Goal: Task Accomplishment & Management: Complete application form

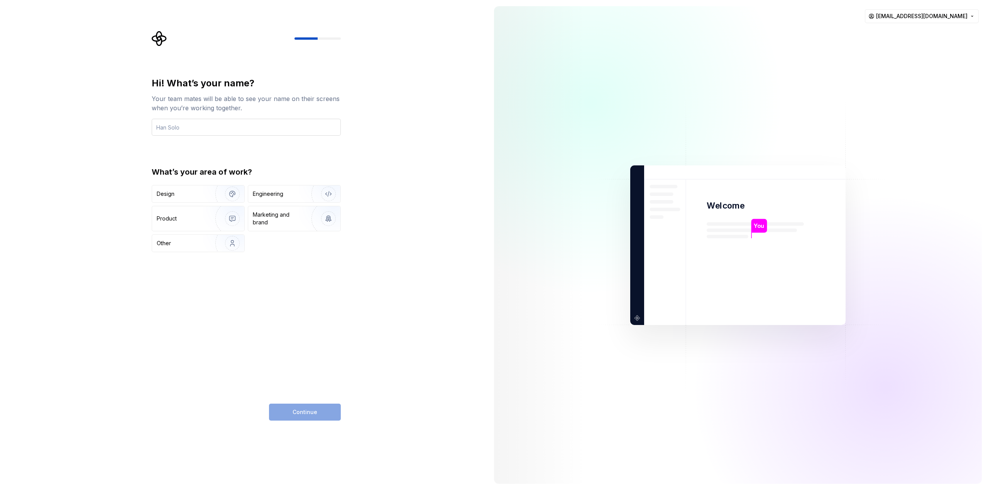
click at [177, 131] on input "text" at bounding box center [246, 127] width 189 height 17
type input "Feras Ahmad"
click at [279, 191] on div "Engineering" at bounding box center [268, 194] width 30 height 8
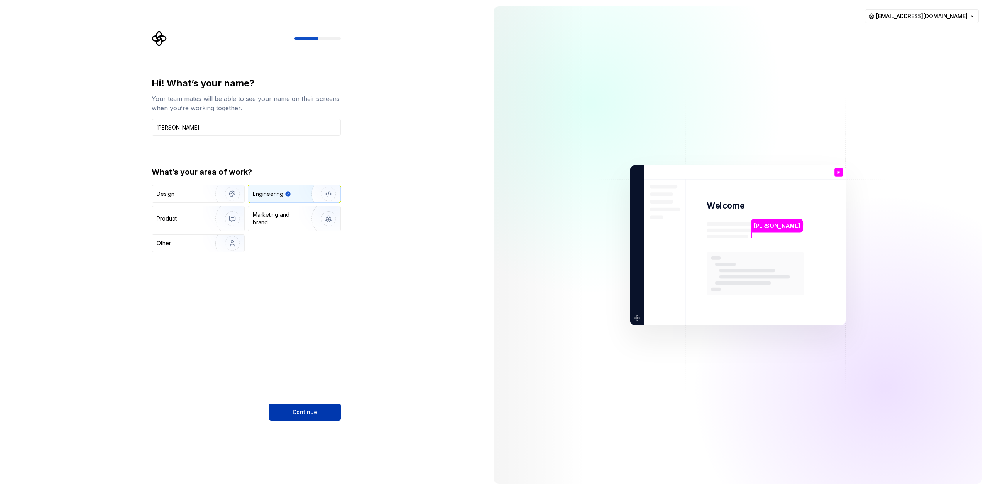
click at [300, 410] on span "Continue" at bounding box center [304, 413] width 25 height 8
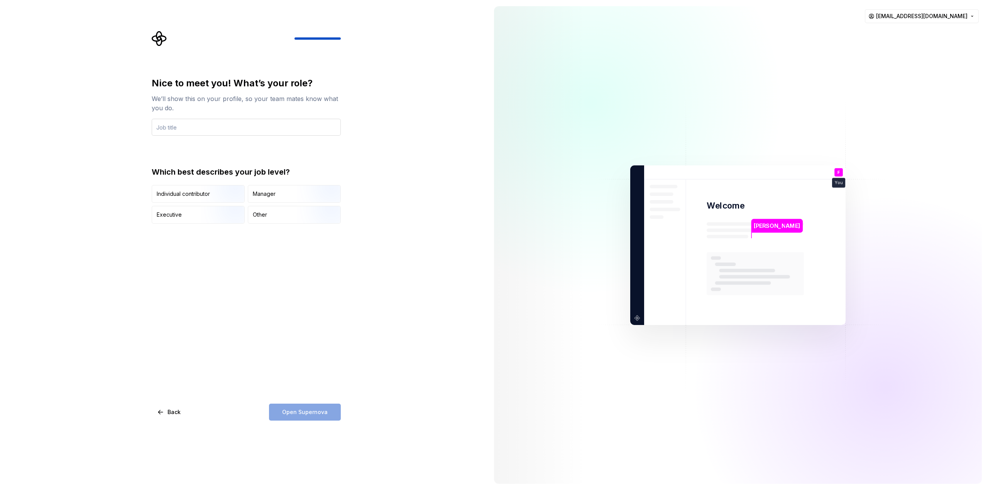
click at [211, 132] on input "text" at bounding box center [246, 127] width 189 height 17
click at [191, 130] on input "Frontend Engineer" at bounding box center [246, 127] width 189 height 17
type input "Frontend Engineer"
click at [280, 262] on div "Nice to meet you! What’s your role? We’ll show this on your profile, so your te…" at bounding box center [246, 249] width 189 height 344
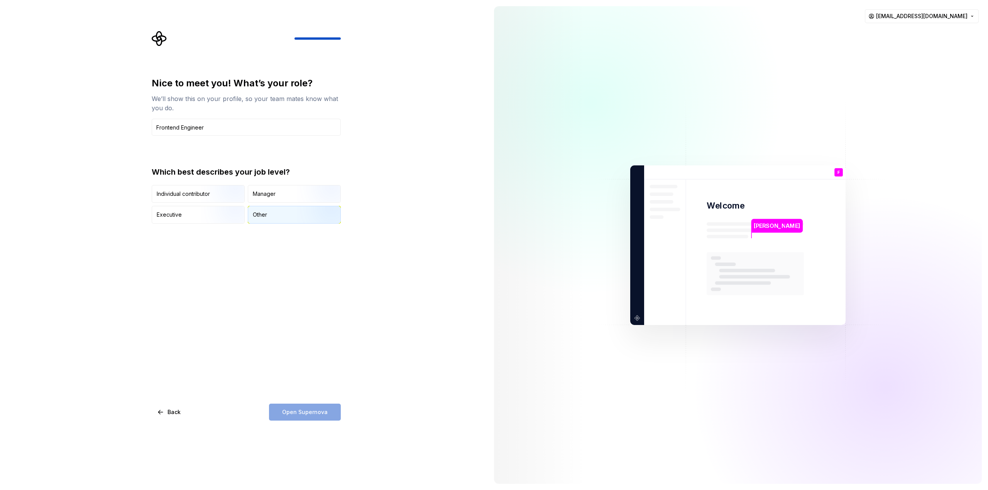
click at [260, 209] on div "Other" at bounding box center [294, 214] width 92 height 17
click at [206, 194] on img "button" at bounding box center [225, 204] width 49 height 52
click at [289, 405] on button "Open Supernova" at bounding box center [305, 412] width 72 height 17
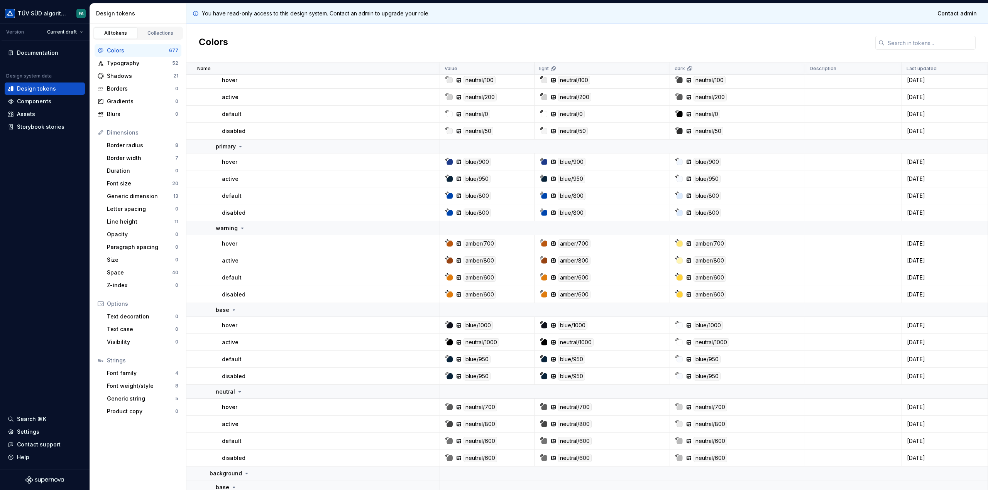
scroll to position [1505, 0]
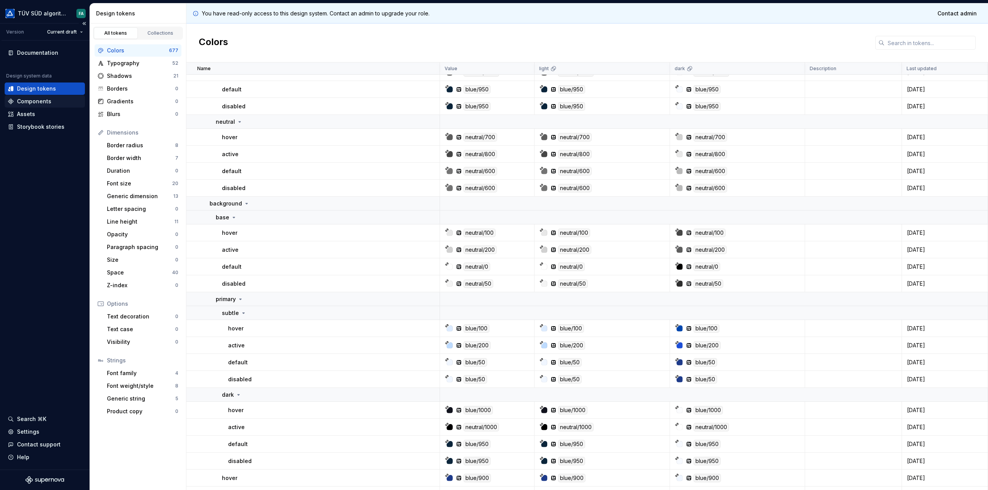
click at [41, 100] on div "Components" at bounding box center [34, 102] width 34 height 8
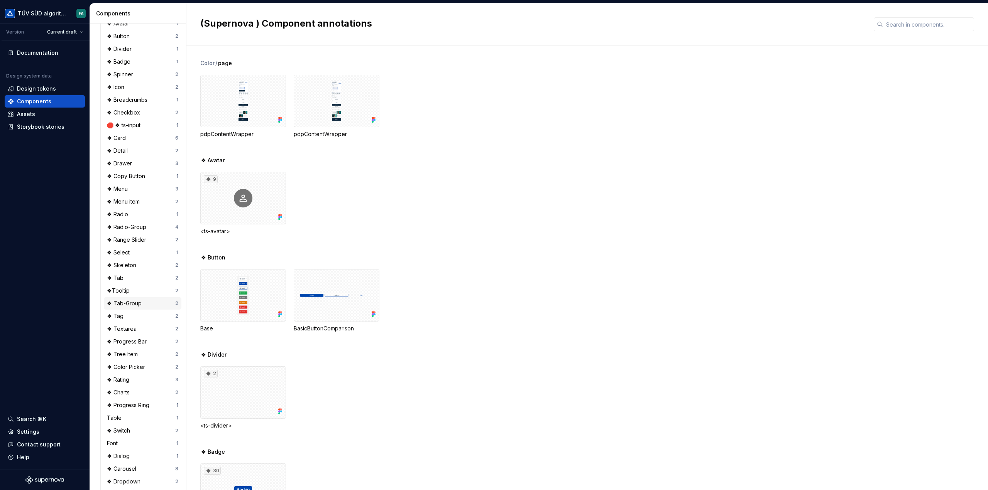
scroll to position [660, 0]
click at [129, 208] on div "❖ Select" at bounding box center [120, 210] width 26 height 8
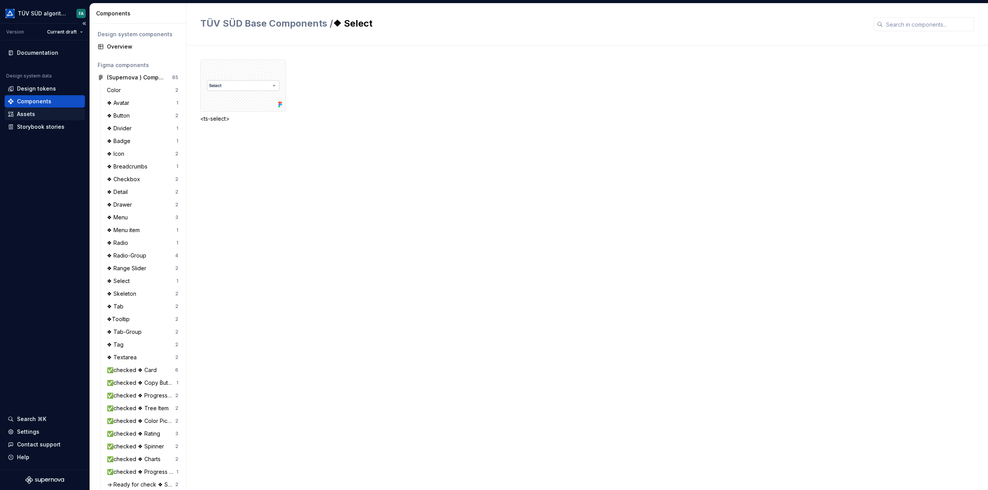
click at [30, 113] on div "Assets" at bounding box center [26, 114] width 18 height 8
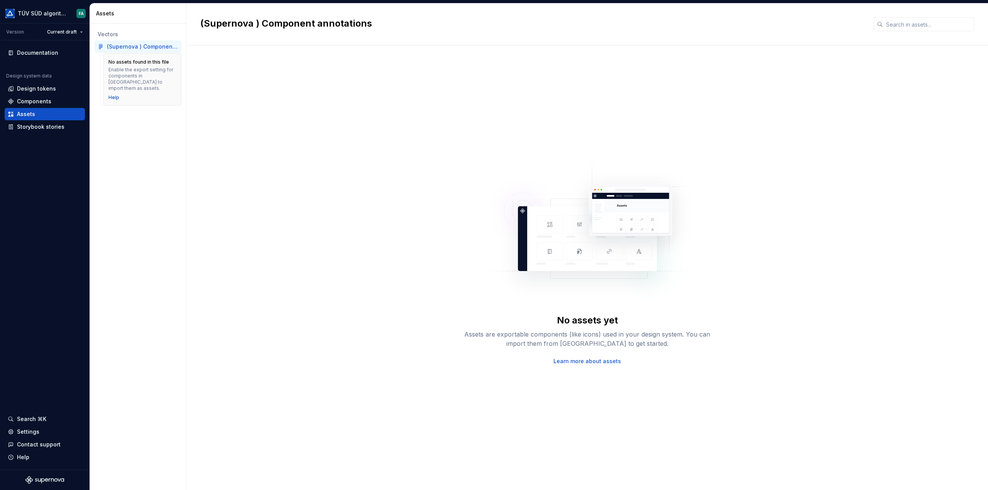
drag, startPoint x: 620, startPoint y: 2, endPoint x: 494, endPoint y: 108, distance: 164.5
click at [494, 108] on div "No assets yet Assets are exportable components (like icons) used in your design…" at bounding box center [587, 260] width 774 height 402
click at [37, 47] on div "Documentation" at bounding box center [45, 53] width 80 height 12
click at [42, 50] on div "Documentation" at bounding box center [37, 53] width 41 height 8
click at [35, 50] on div "Documentation" at bounding box center [37, 53] width 41 height 8
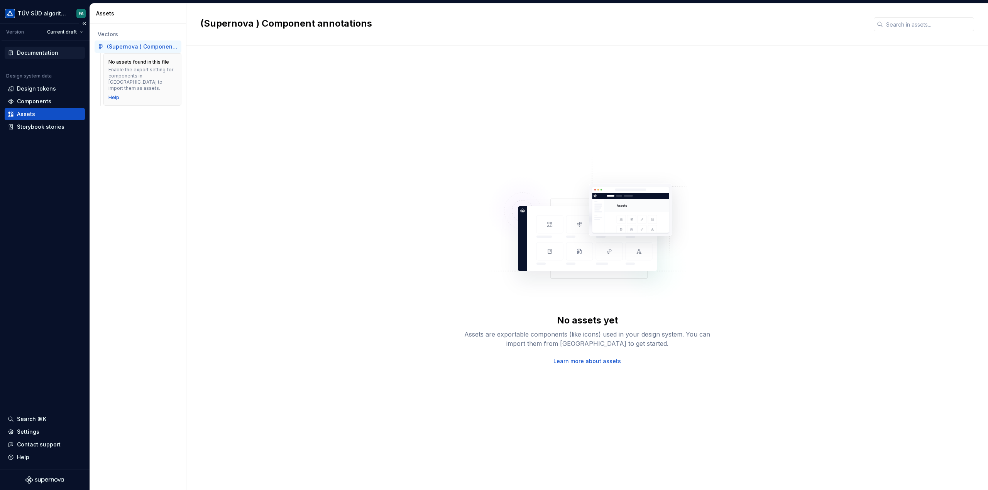
click at [32, 51] on div "Documentation" at bounding box center [37, 53] width 41 height 8
